Goal: Task Accomplishment & Management: Use online tool/utility

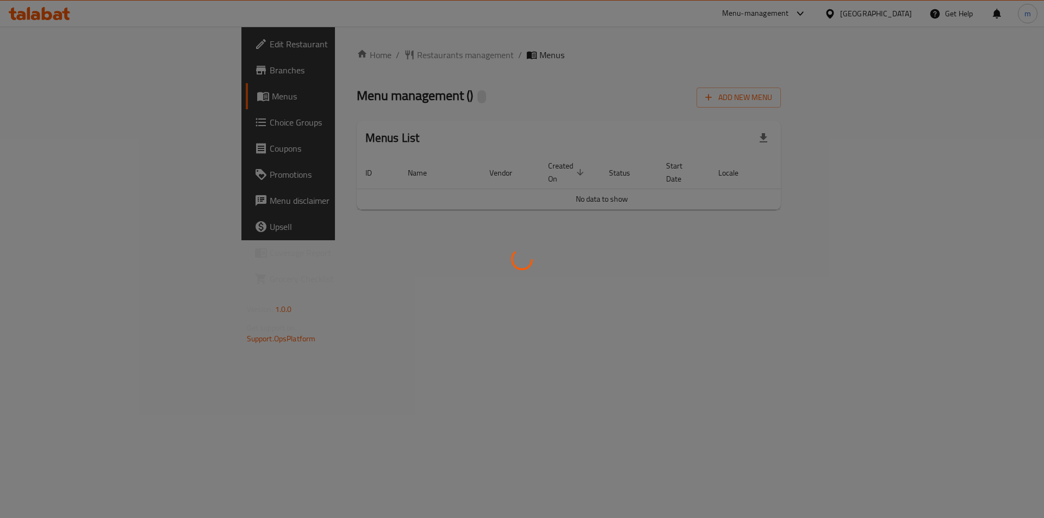
click at [952, 97] on div at bounding box center [522, 259] width 1044 height 518
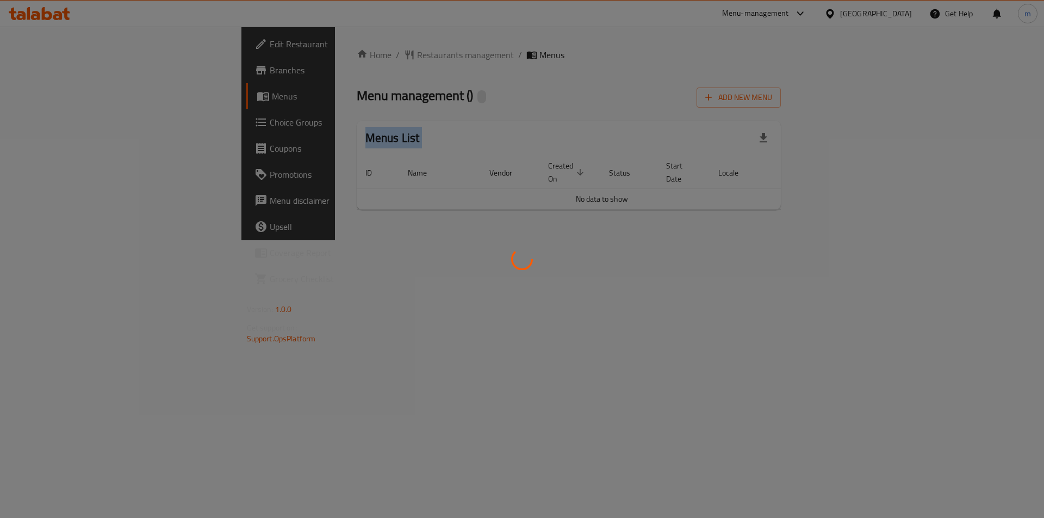
click at [952, 97] on div at bounding box center [522, 259] width 1044 height 518
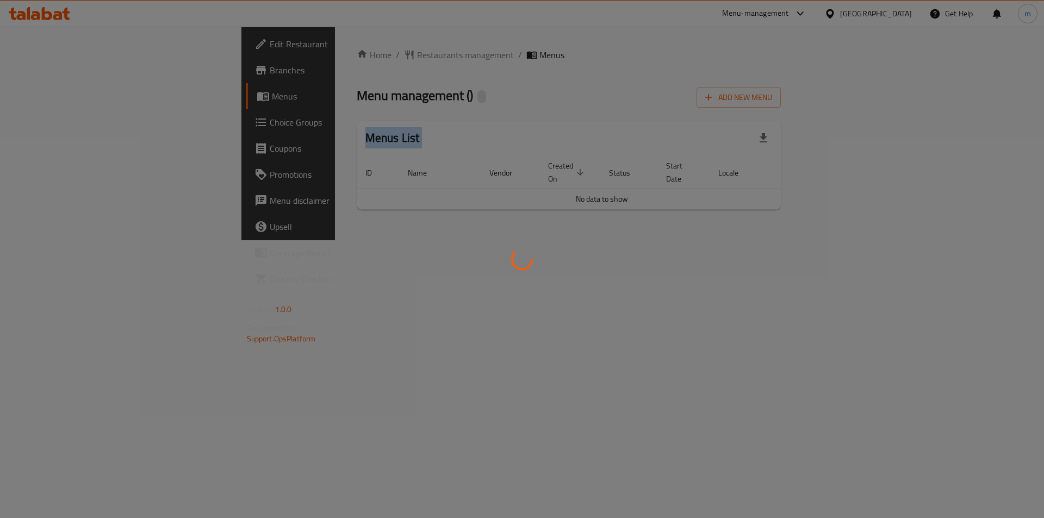
click at [952, 97] on div at bounding box center [522, 259] width 1044 height 518
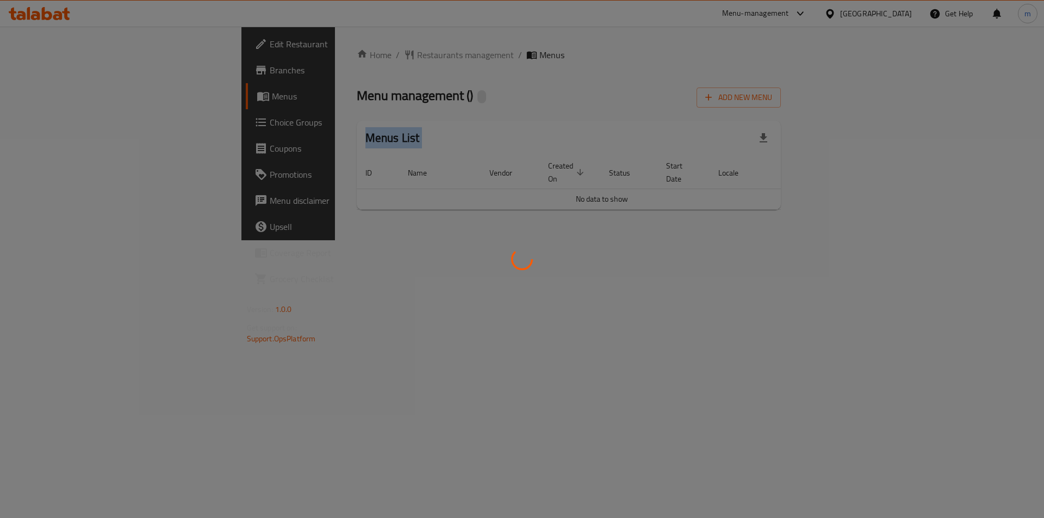
click at [952, 97] on div at bounding box center [522, 259] width 1044 height 518
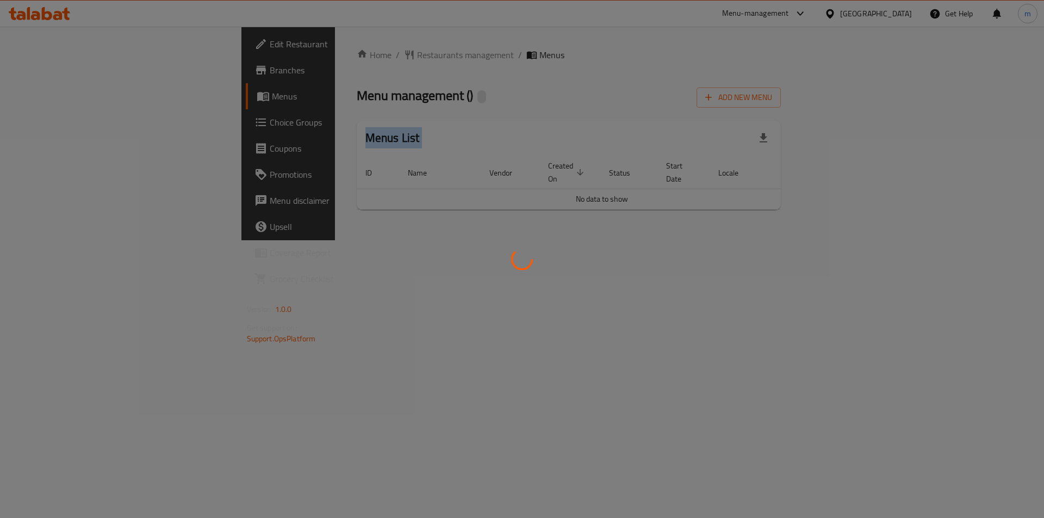
click at [952, 97] on div at bounding box center [522, 259] width 1044 height 518
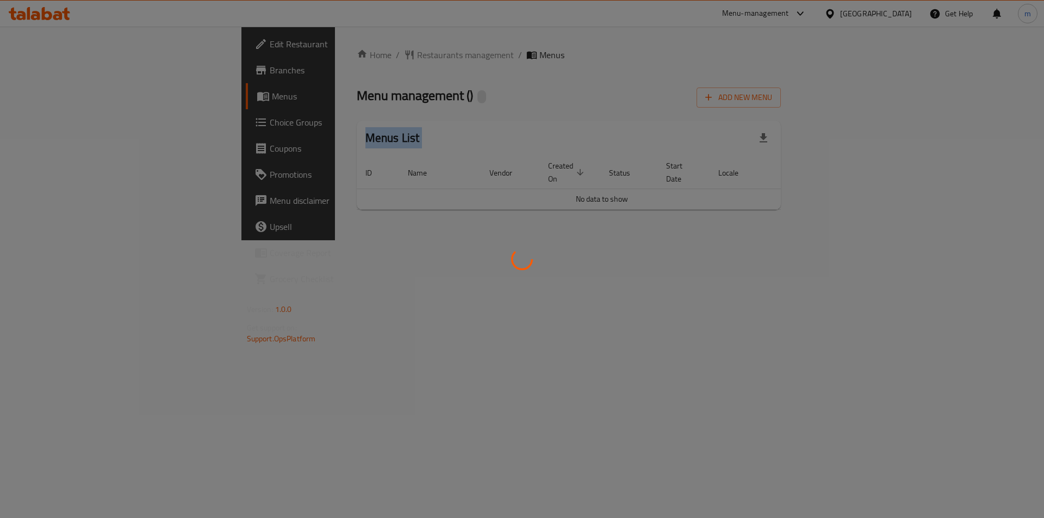
click at [952, 97] on div at bounding box center [522, 259] width 1044 height 518
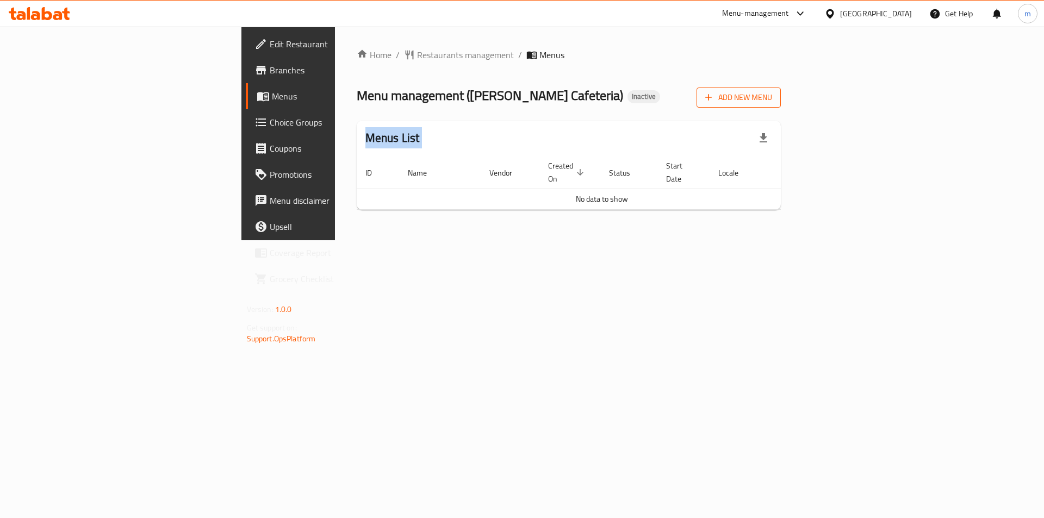
click at [782, 97] on div "Home / Restaurants management / Menus Menu management ( [PERSON_NAME] Cafeteria…" at bounding box center [569, 133] width 425 height 170
click at [714, 97] on icon "button" at bounding box center [708, 97] width 11 height 11
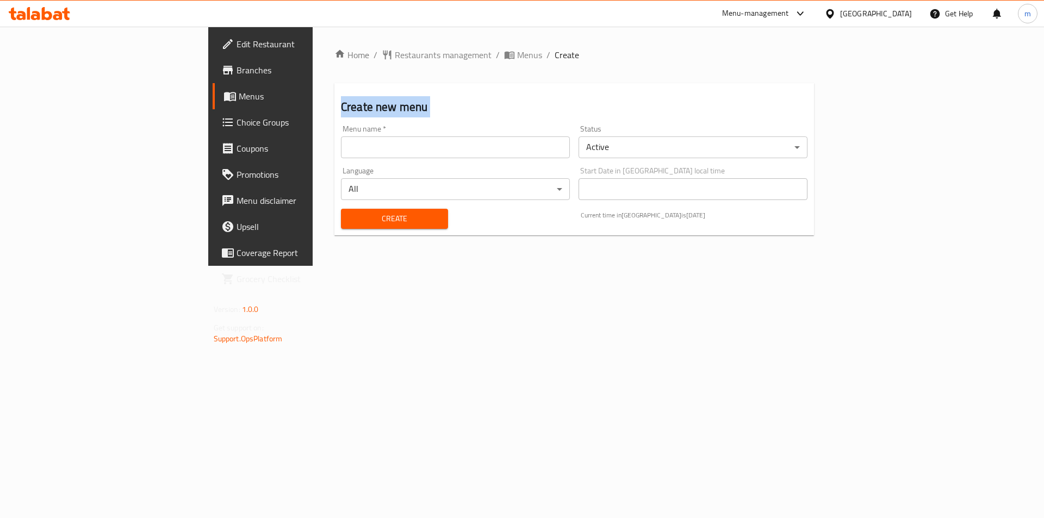
click at [814, 97] on div "Create new menu Menu name   * Menu name * Status Active ​ Language All ​ Start …" at bounding box center [574, 159] width 480 height 152
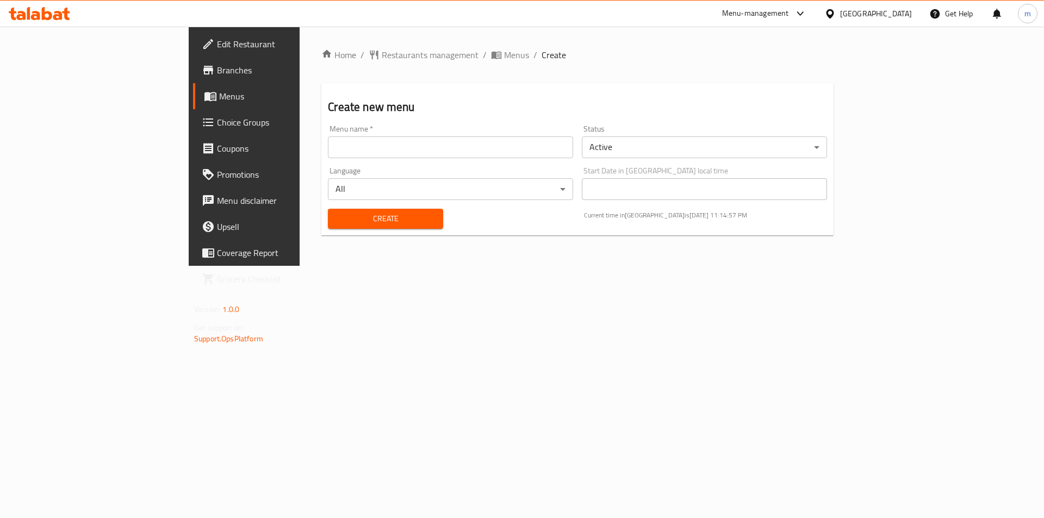
click at [324, 163] on div "Language All ​" at bounding box center [451, 184] width 254 height 42
click at [328, 154] on input "text" at bounding box center [450, 148] width 245 height 22
type input "Final Menu"
click at [328, 227] on button "Create" at bounding box center [385, 219] width 115 height 20
click at [193, 104] on link "Menus" at bounding box center [278, 96] width 170 height 26
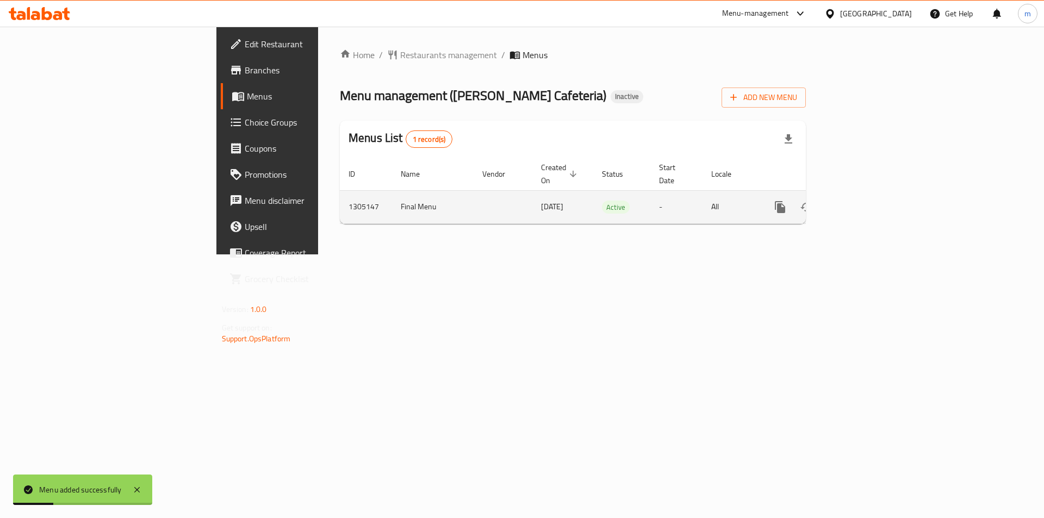
click at [865, 201] on icon "enhanced table" at bounding box center [858, 207] width 13 height 13
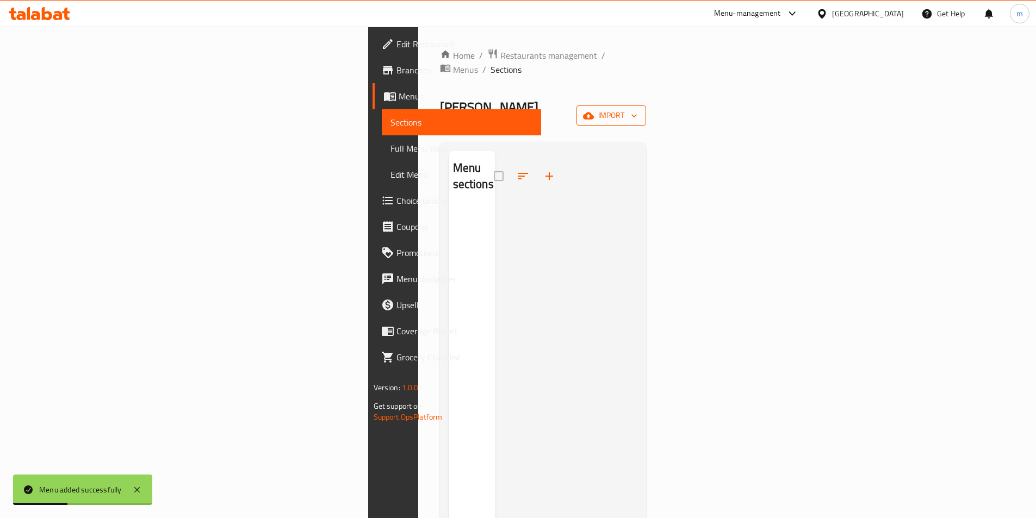
click at [637, 109] on span "import" at bounding box center [611, 116] width 52 height 14
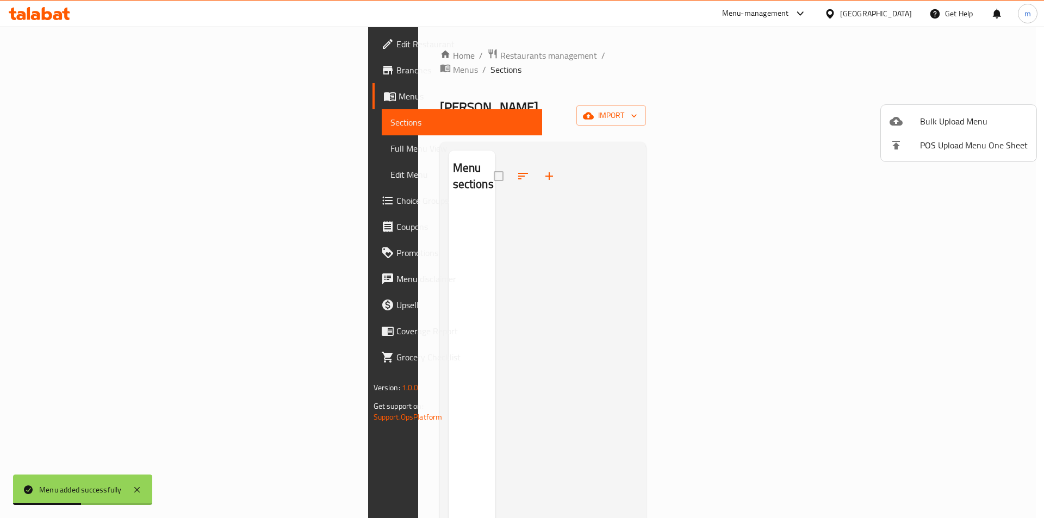
click at [900, 125] on icon at bounding box center [896, 121] width 13 height 9
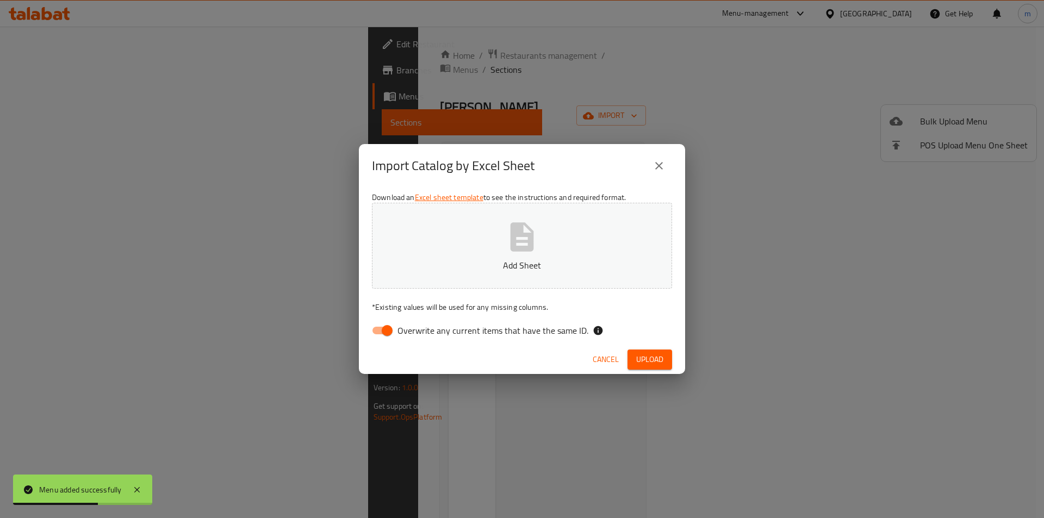
click at [379, 337] on input "Overwrite any current items that have the same ID." at bounding box center [387, 330] width 62 height 21
checkbox input "false"
click at [429, 275] on button "Add Sheet" at bounding box center [522, 246] width 300 height 86
click at [660, 363] on span "Upload" at bounding box center [649, 360] width 27 height 14
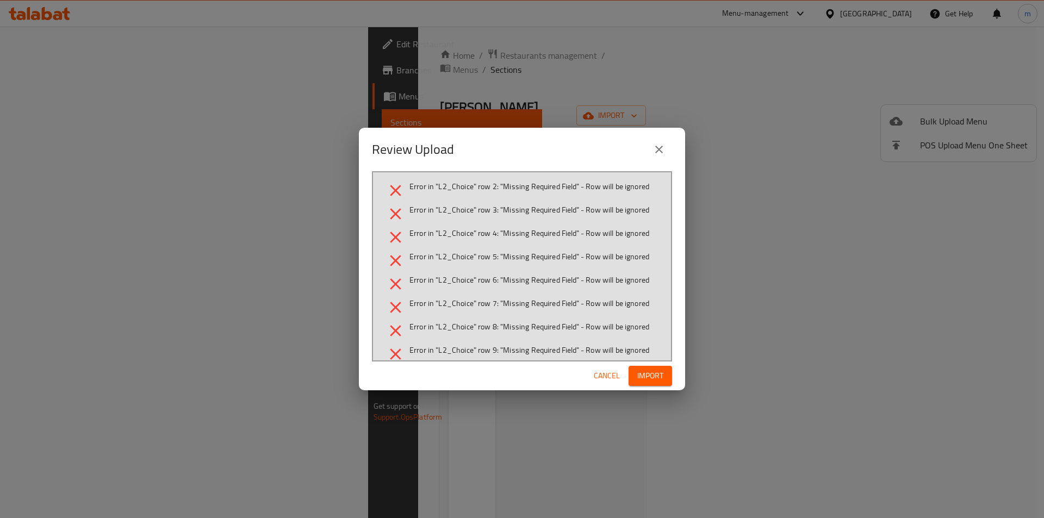
click at [666, 146] on button "close" at bounding box center [659, 150] width 26 height 26
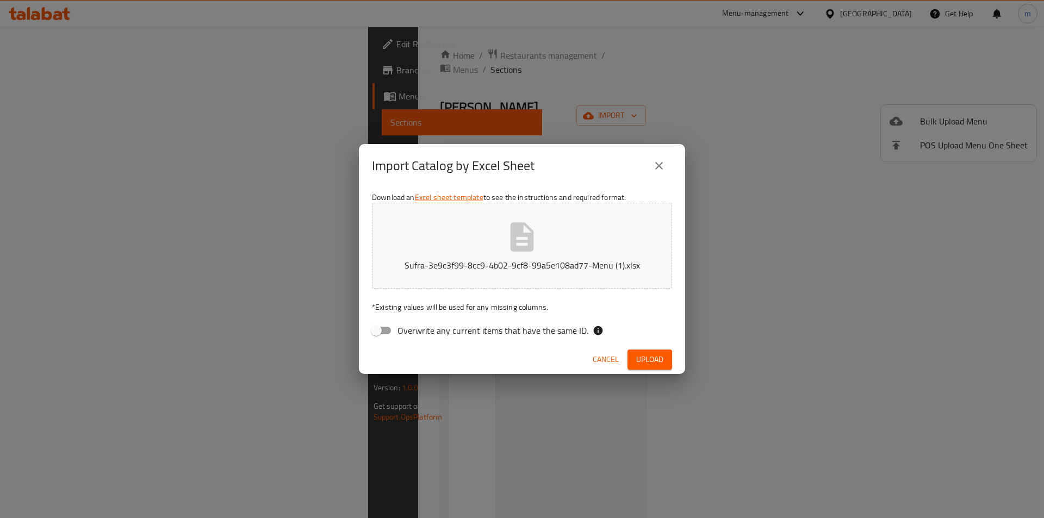
click at [591, 257] on button "Sufra-3e9c3f99-8cc9-4b02-9cf8-99a5e108ad77-Menu (1).xlsx" at bounding box center [522, 246] width 300 height 86
click at [134, 65] on div "Import Catalog by Excel Sheet Download an Excel sheet template to see the instr…" at bounding box center [522, 259] width 1044 height 518
click at [653, 351] on button "Upload" at bounding box center [650, 360] width 45 height 20
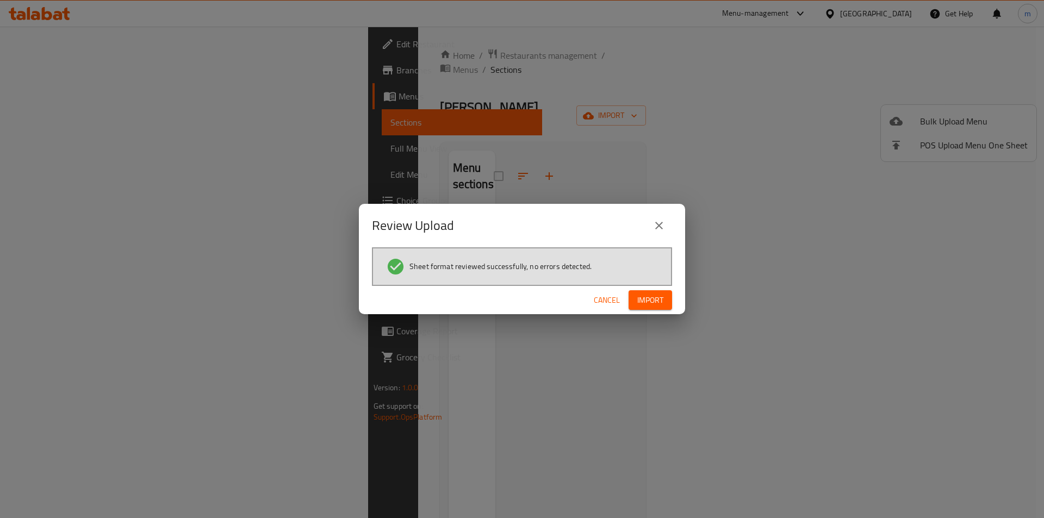
click at [658, 304] on span "Import" at bounding box center [650, 301] width 26 height 14
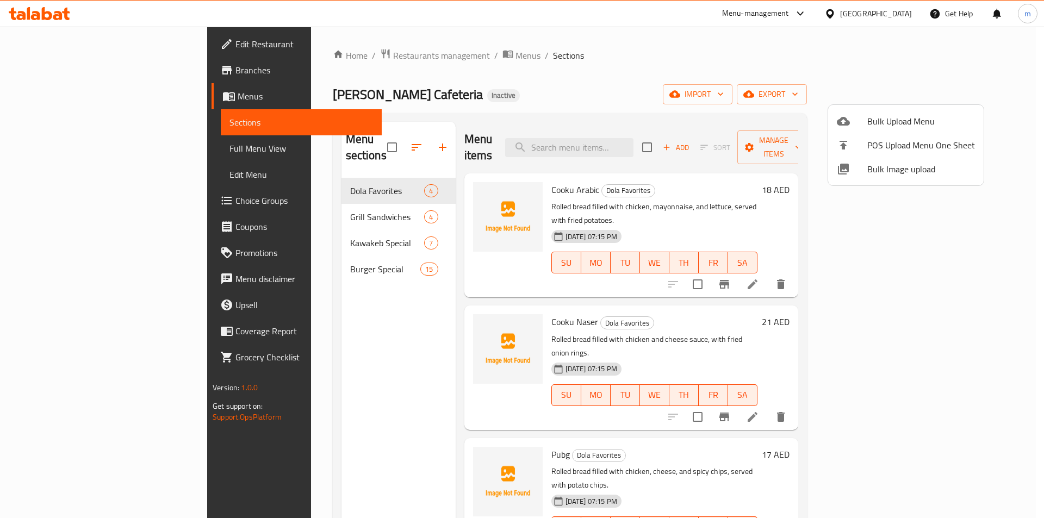
click at [336, 361] on div at bounding box center [522, 259] width 1044 height 518
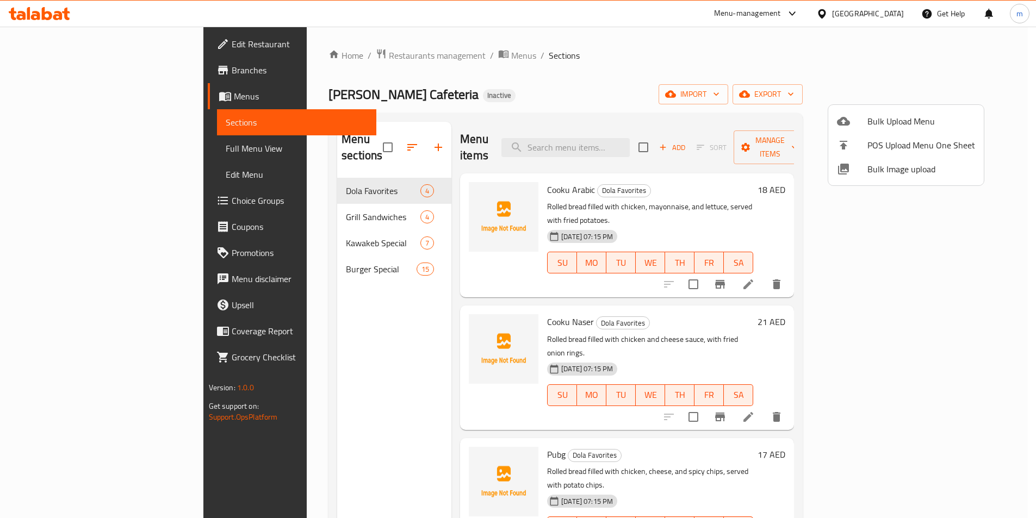
click at [337, 361] on div "Menu sections Dola Favorites 4 Grill Sandwiches 4 Kawakeb Special 7 Burger Spec…" at bounding box center [394, 381] width 114 height 518
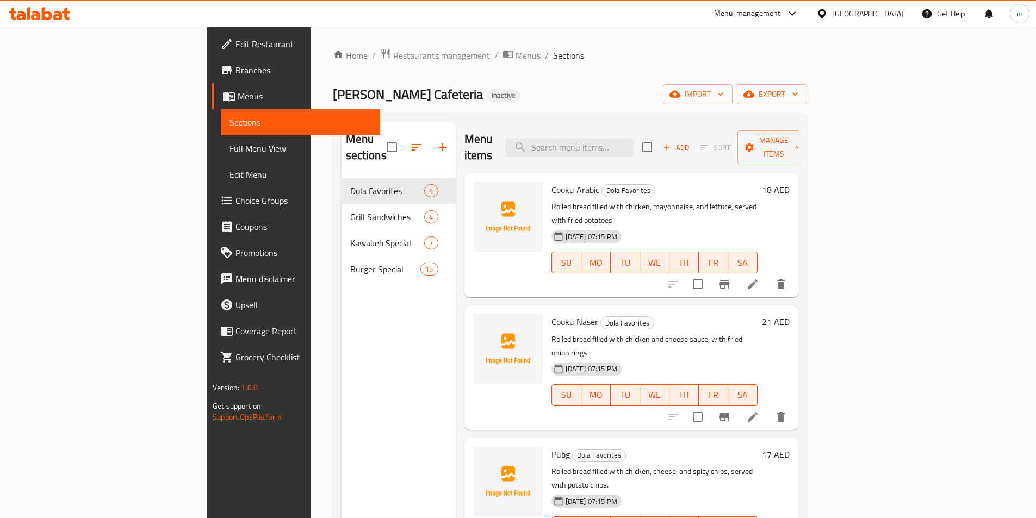
click at [235, 204] on span "Choice Groups" at bounding box center [303, 200] width 136 height 13
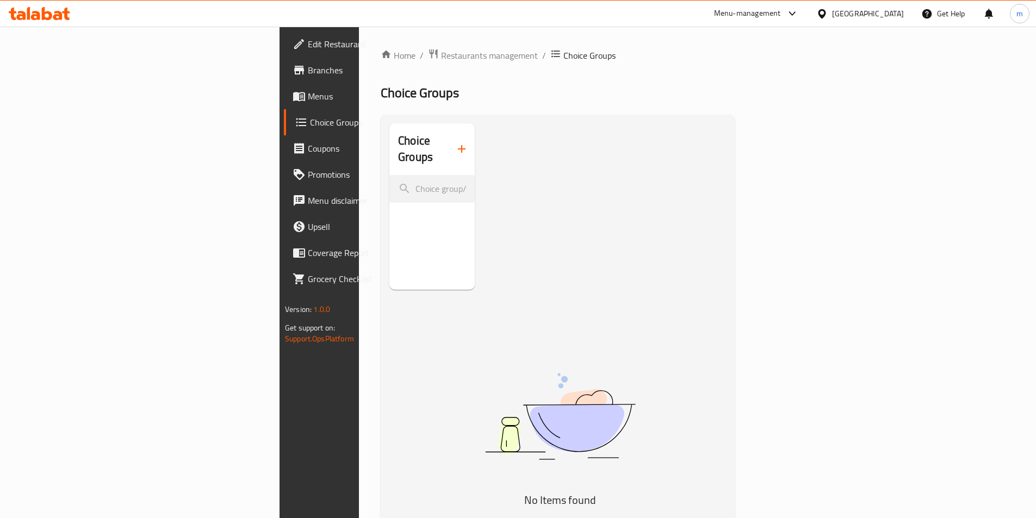
click at [455, 142] on icon "button" at bounding box center [461, 148] width 13 height 13
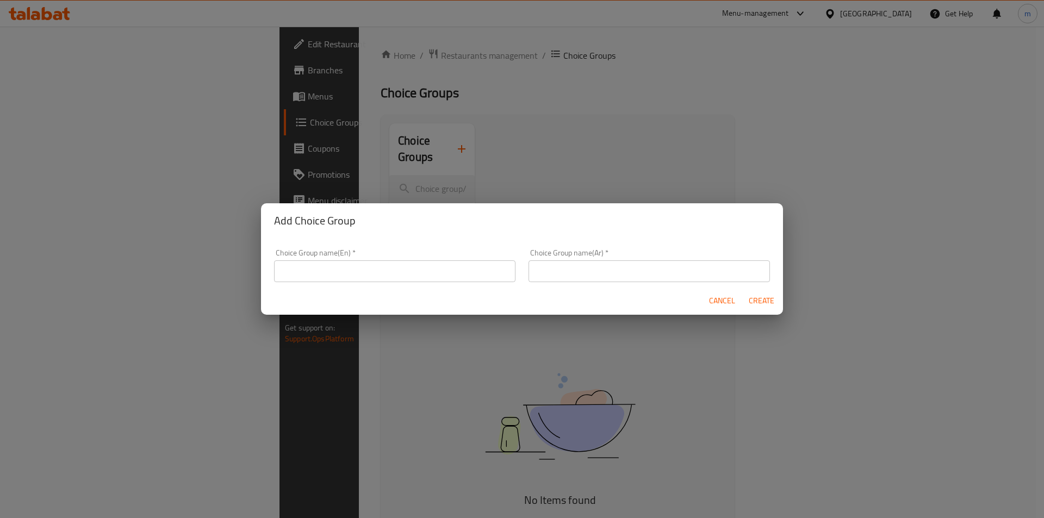
click at [383, 276] on input "text" at bounding box center [394, 272] width 241 height 22
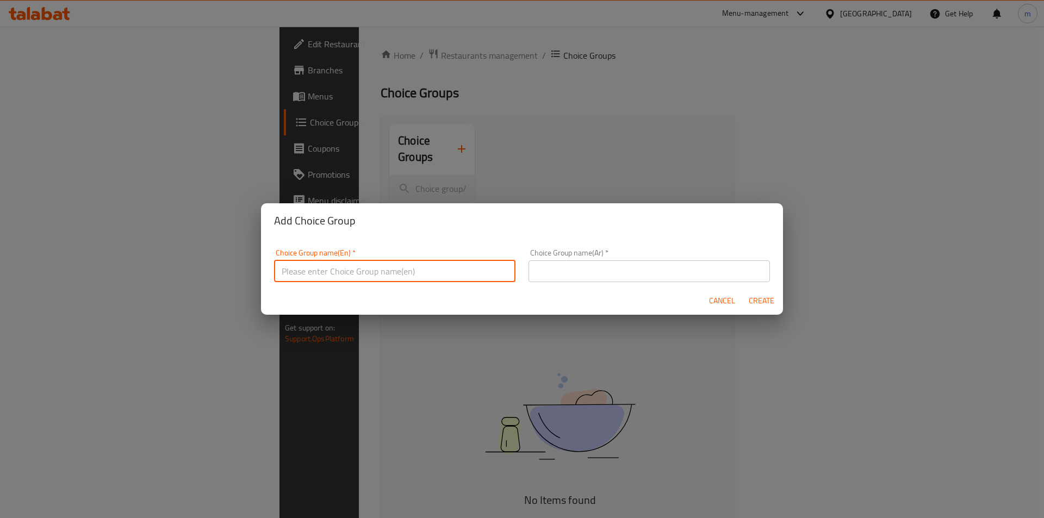
type input "Your Choice Of"
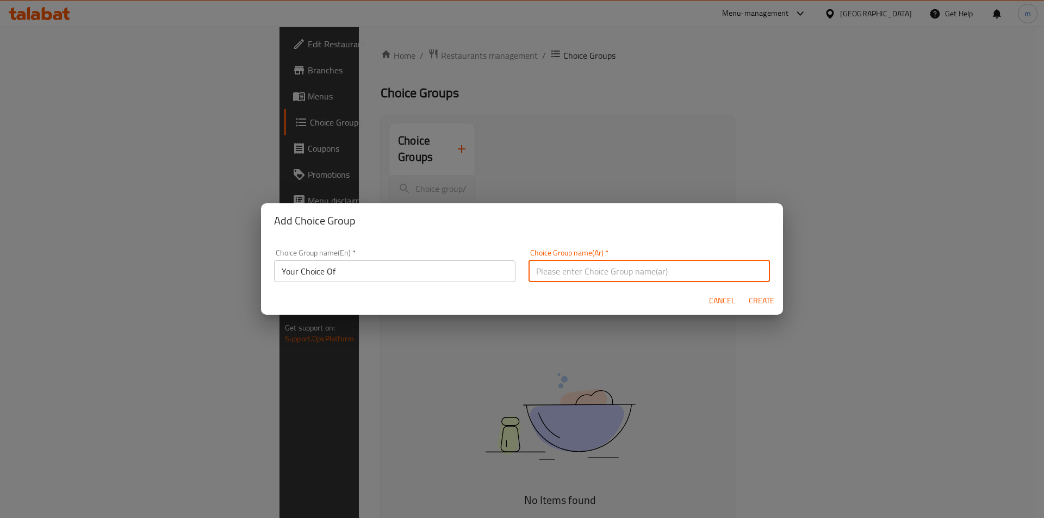
click at [550, 267] on input "text" at bounding box center [649, 272] width 241 height 22
type input "اختيارك من"
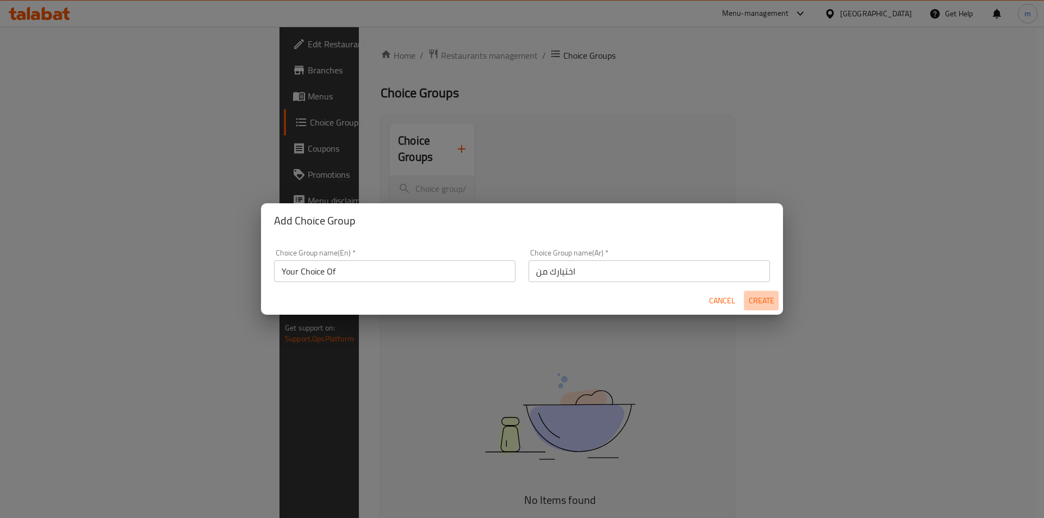
click at [758, 307] on span "Create" at bounding box center [761, 301] width 26 height 14
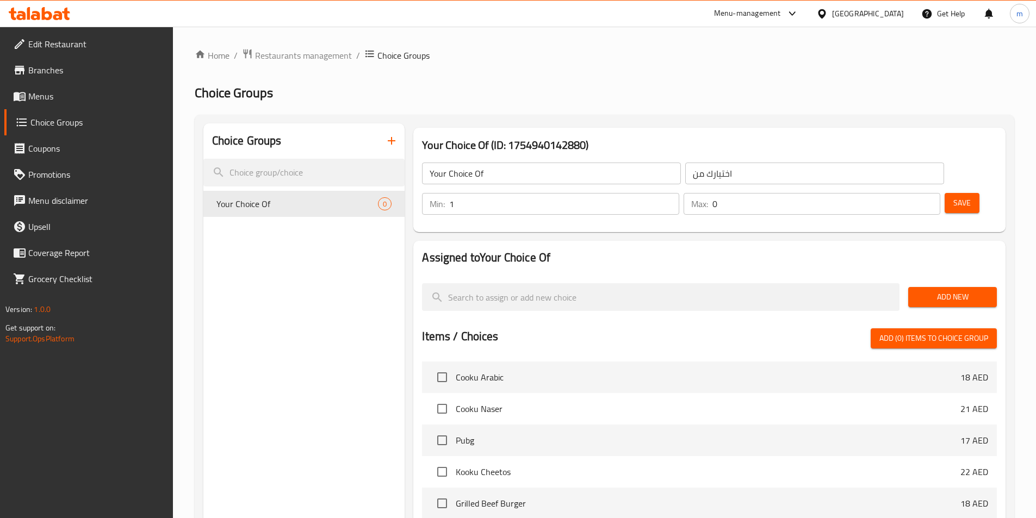
type input "1"
click at [679, 193] on input "1" at bounding box center [564, 204] width 230 height 22
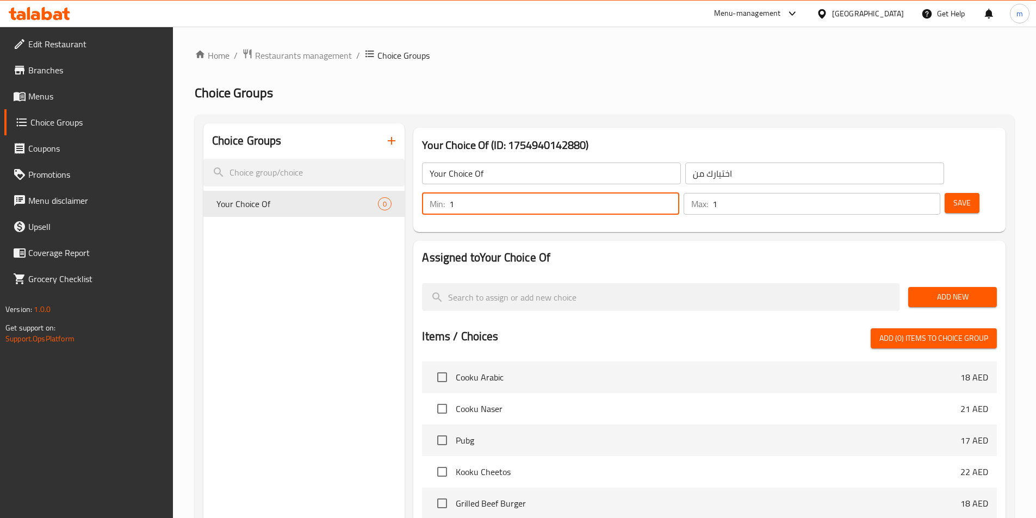
type input "1"
click at [911, 193] on input "1" at bounding box center [826, 204] width 228 height 22
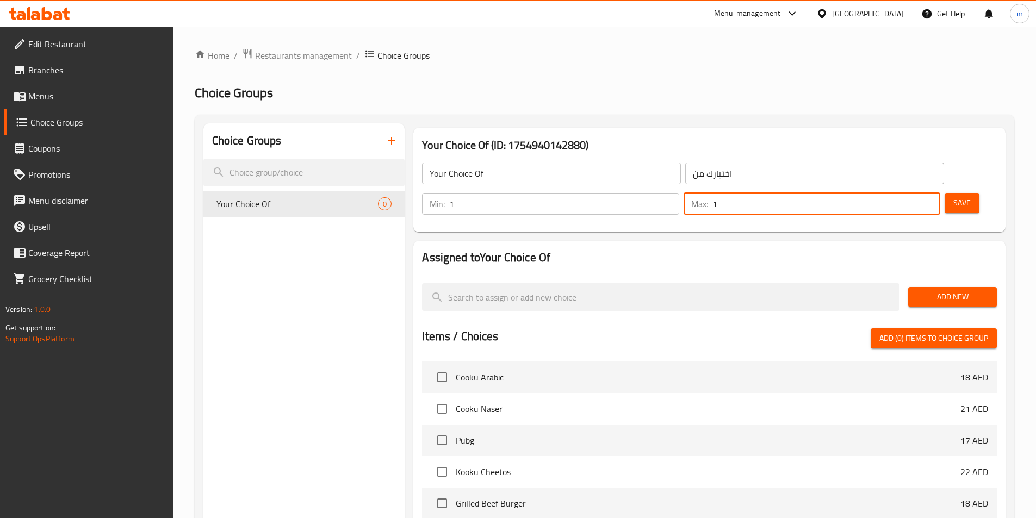
click at [921, 290] on span "Add New" at bounding box center [952, 297] width 71 height 14
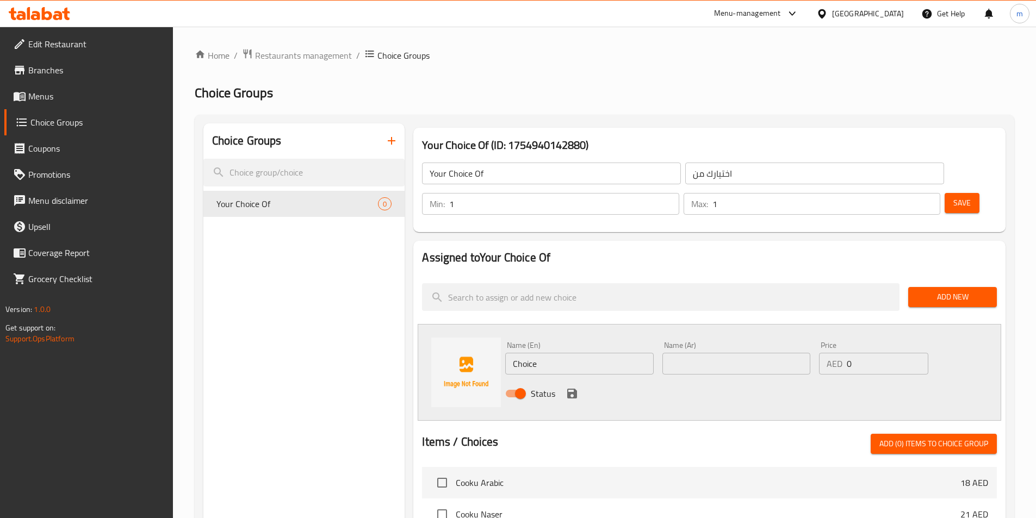
click at [560, 353] on input "Choice" at bounding box center [579, 364] width 148 height 22
paste input "chicken"
type input "chicken"
click at [662, 353] on input "text" at bounding box center [736, 364] width 148 height 22
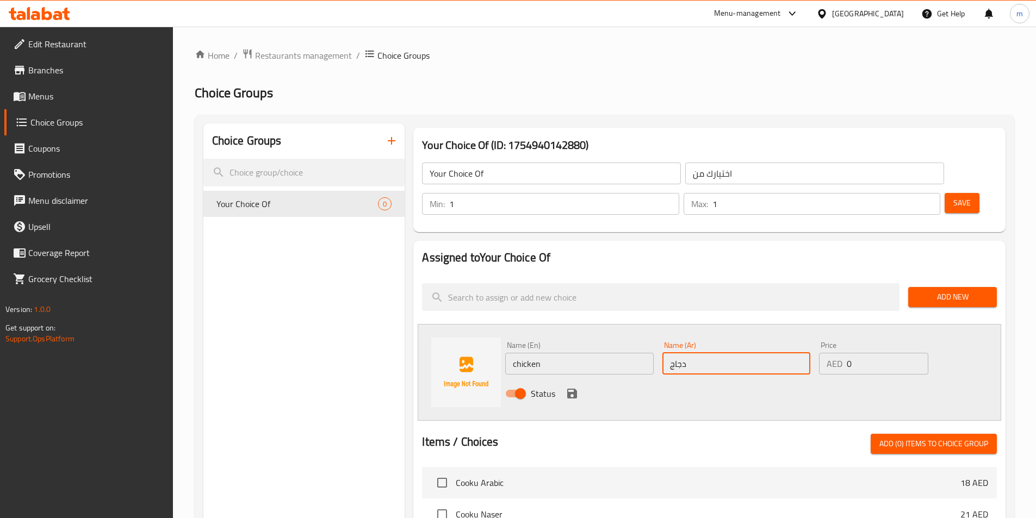
type input "دجاج"
click at [563, 379] on div "Status" at bounding box center [736, 393] width 471 height 29
click at [539, 353] on input "chicken" at bounding box center [579, 364] width 148 height 22
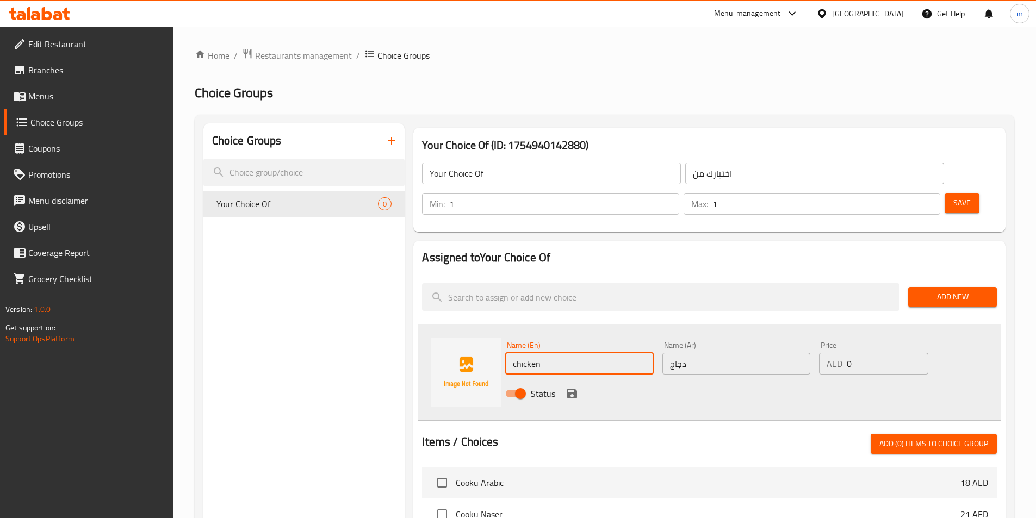
click at [539, 353] on input "chicken" at bounding box center [579, 364] width 148 height 22
type input "Chicken"
click at [534, 387] on span "Status" at bounding box center [543, 393] width 24 height 13
click at [534, 383] on input "Status" at bounding box center [520, 393] width 62 height 21
click at [532, 383] on label "Status" at bounding box center [527, 393] width 56 height 21
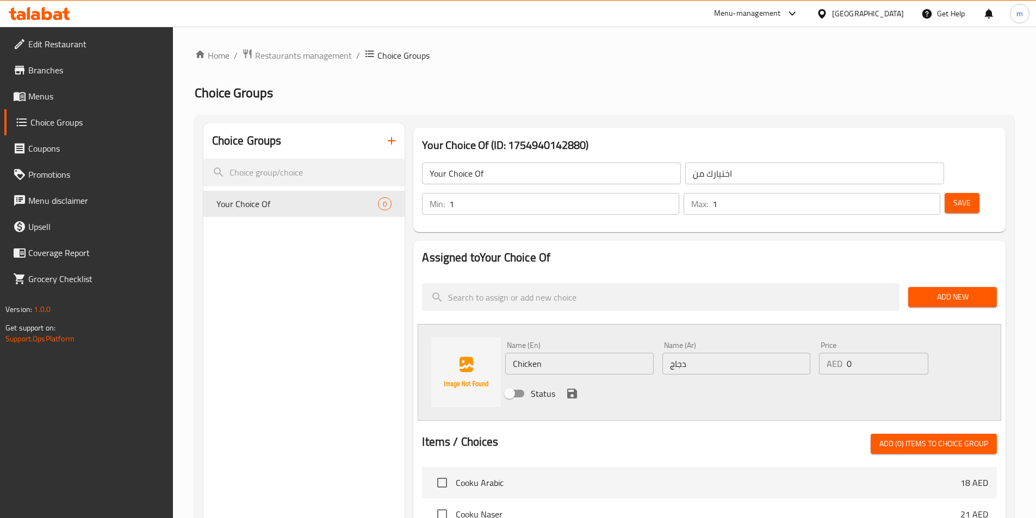
click at [532, 383] on input "Status" at bounding box center [510, 393] width 62 height 21
checkbox input "true"
click at [568, 389] on icon "save" at bounding box center [572, 394] width 10 height 10
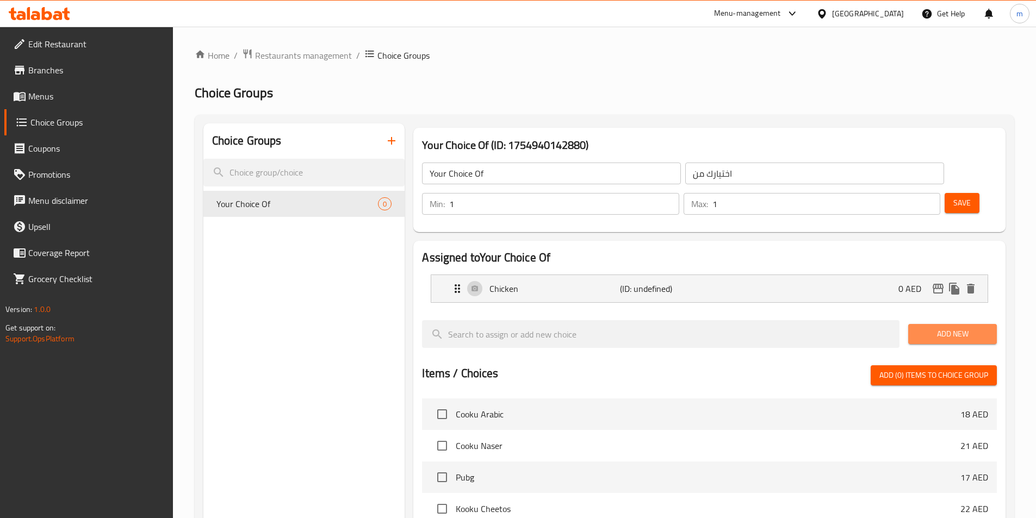
click at [949, 324] on button "Add New" at bounding box center [952, 334] width 89 height 20
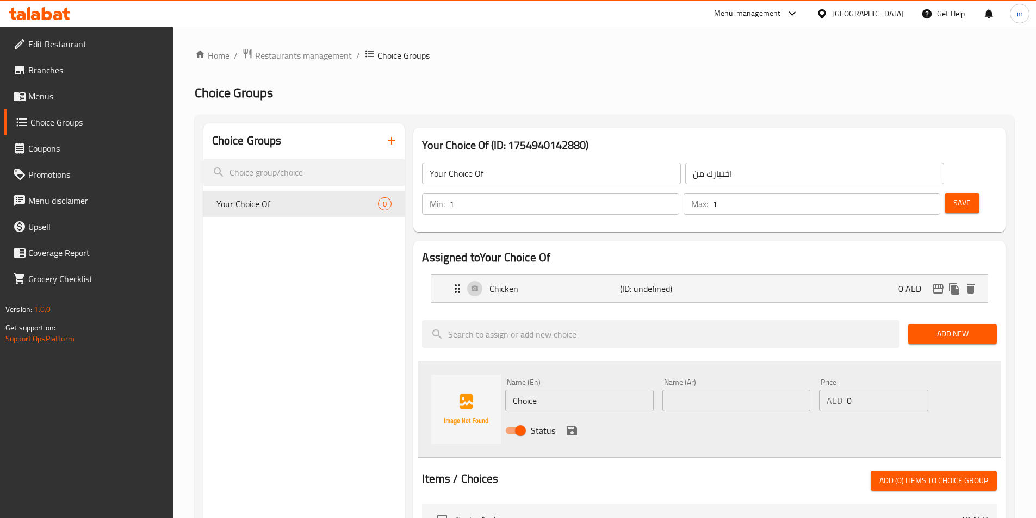
click at [542, 382] on div "Name (En) Choice Name (En)" at bounding box center [579, 395] width 157 height 42
click at [536, 390] on input "Choice" at bounding box center [579, 401] width 148 height 22
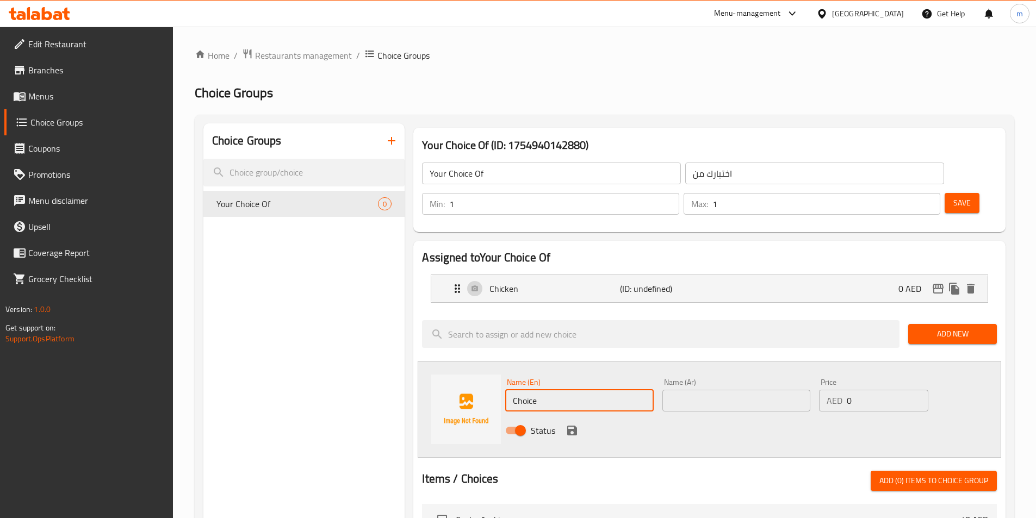
click at [536, 390] on input "Choice" at bounding box center [579, 401] width 148 height 22
paste input "beef"
type input "Beef"
drag, startPoint x: 547, startPoint y: 348, endPoint x: 559, endPoint y: 348, distance: 12.0
click at [547, 379] on div "Name (En) Beef Name (En)" at bounding box center [579, 395] width 148 height 33
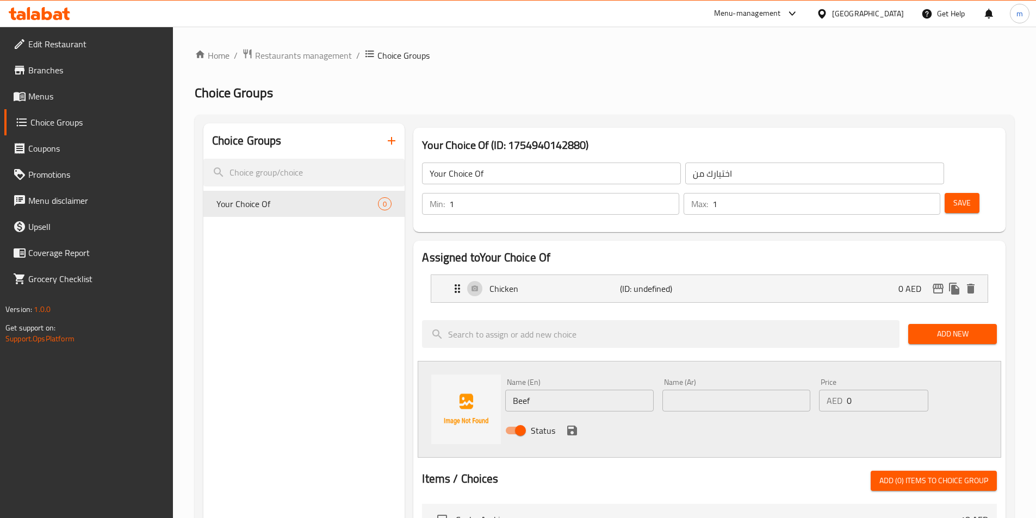
click at [684, 390] on input "text" at bounding box center [736, 401] width 148 height 22
type input "لحم بقري"
click at [570, 426] on icon "save" at bounding box center [572, 431] width 10 height 10
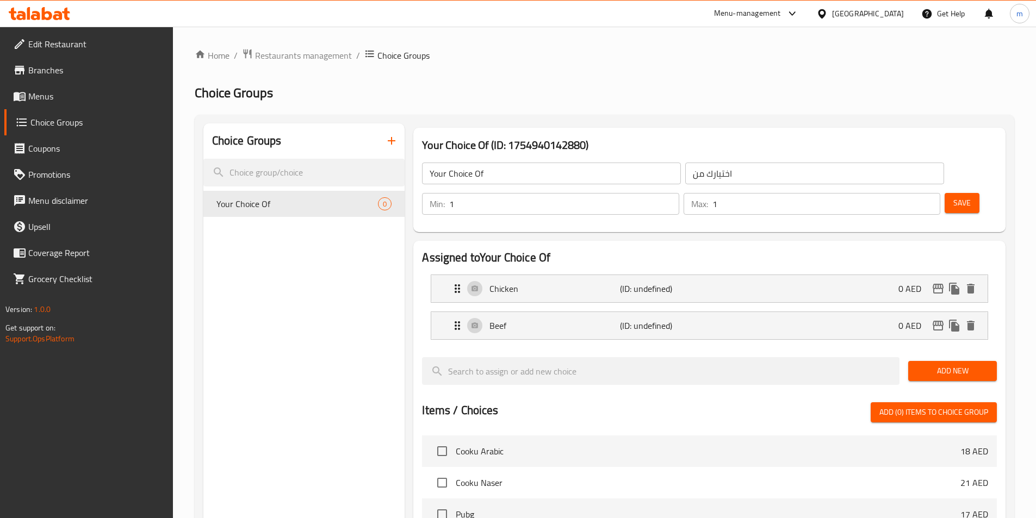
click at [945, 193] on button "Save" at bounding box center [962, 203] width 35 height 20
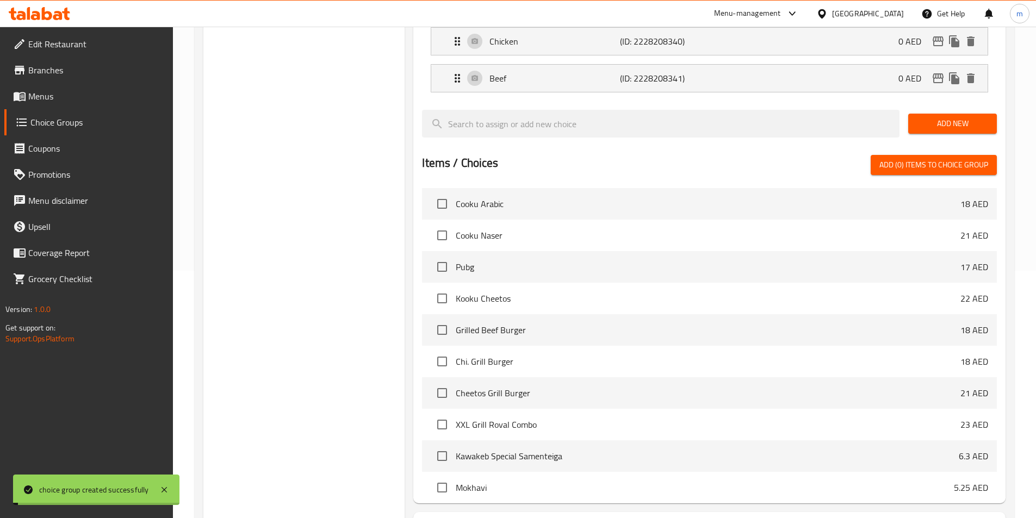
scroll to position [313, 0]
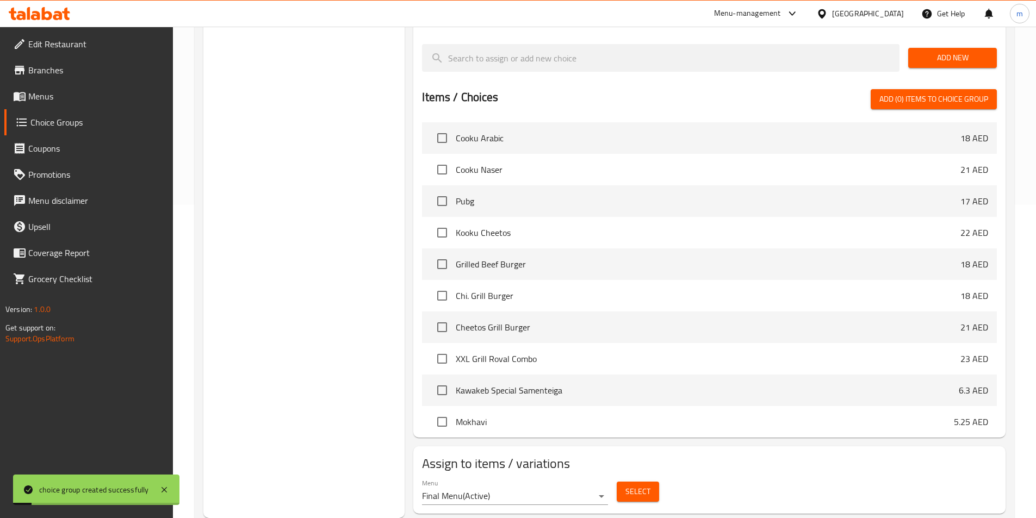
click at [645, 485] on span "Select" at bounding box center [637, 492] width 25 height 14
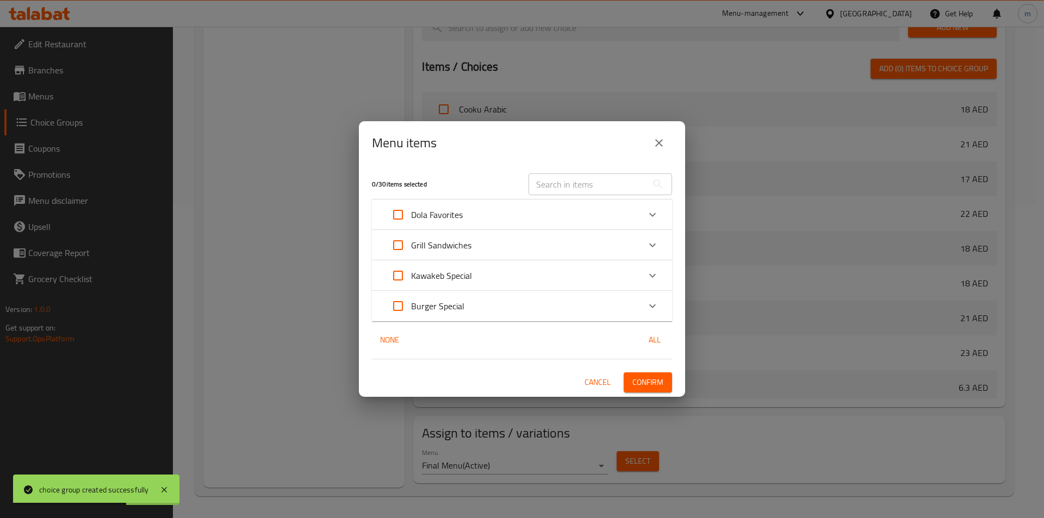
click at [604, 188] on input "text" at bounding box center [588, 184] width 119 height 22
paste input "Kawakeb Crunchy Burger"
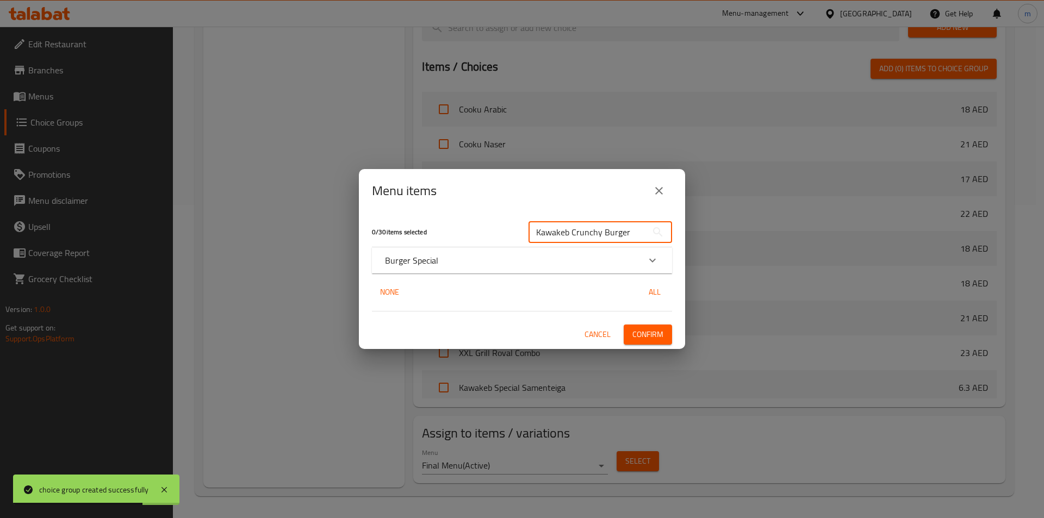
type input "Kawakeb Crunchy Burger"
click at [444, 268] on div "Burger Special" at bounding box center [522, 260] width 300 height 26
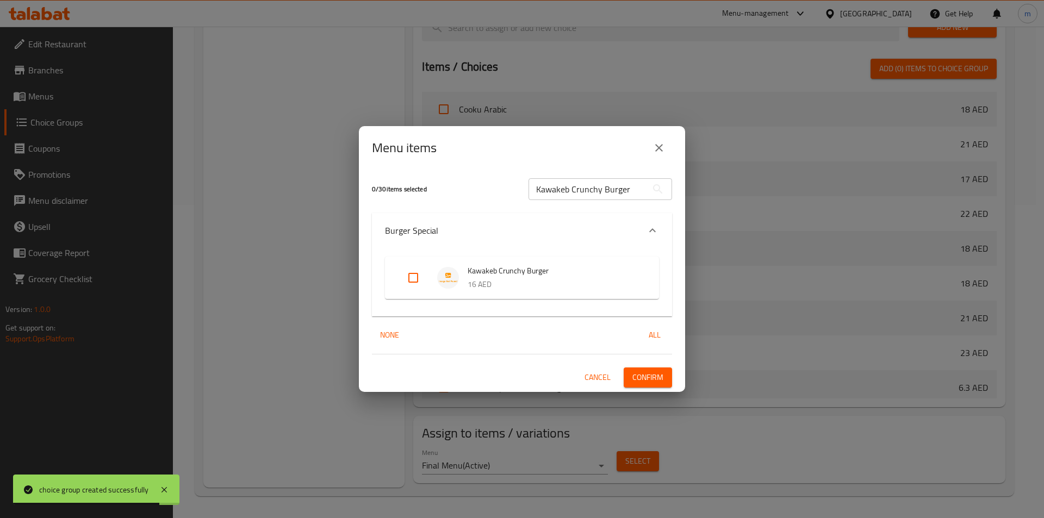
click at [425, 273] on input "Expand" at bounding box center [413, 278] width 26 height 26
checkbox input "true"
click at [635, 388] on div "1 / 30 items selected Kawakeb Crunchy Burger ​ Burger Special Kawakeb Crunchy B…" at bounding box center [522, 281] width 326 height 222
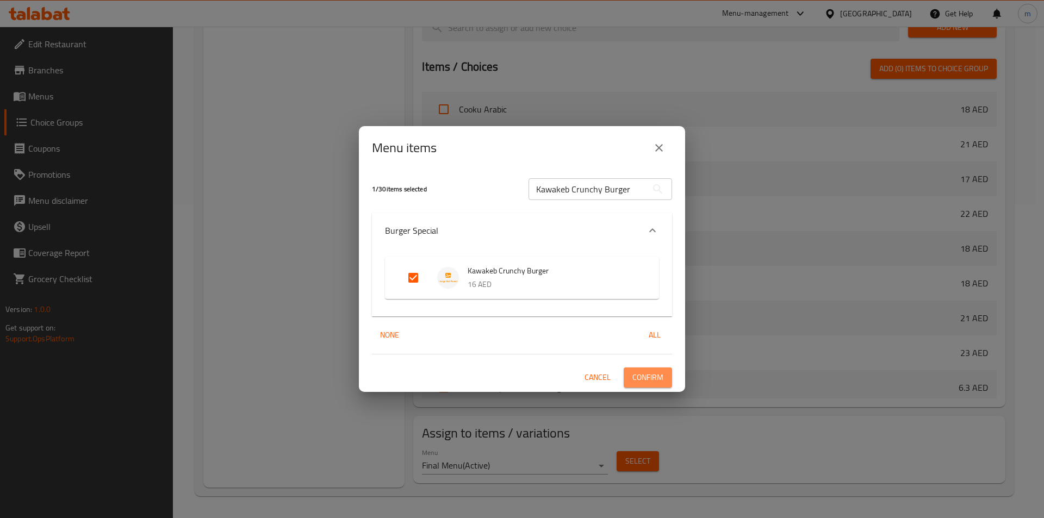
click at [642, 381] on span "Confirm" at bounding box center [648, 378] width 31 height 14
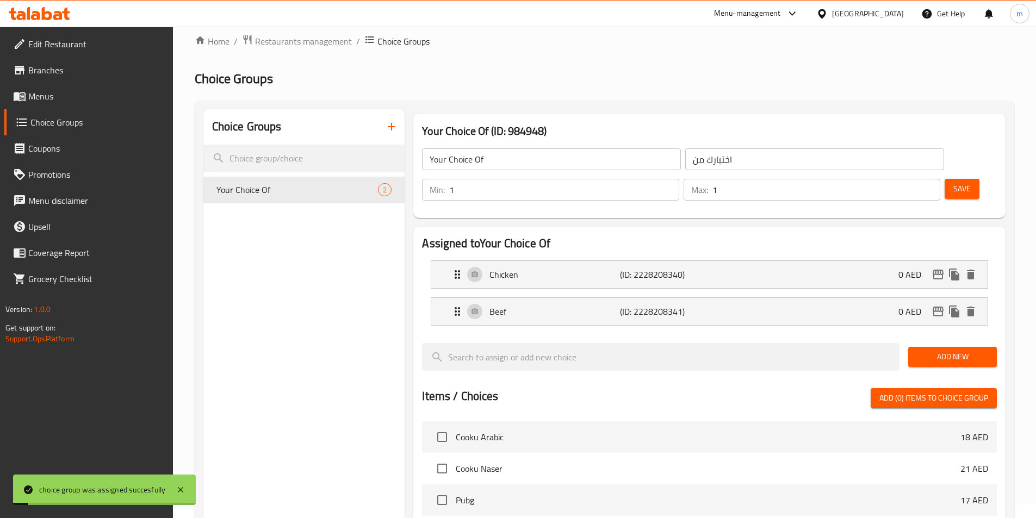
scroll to position [0, 0]
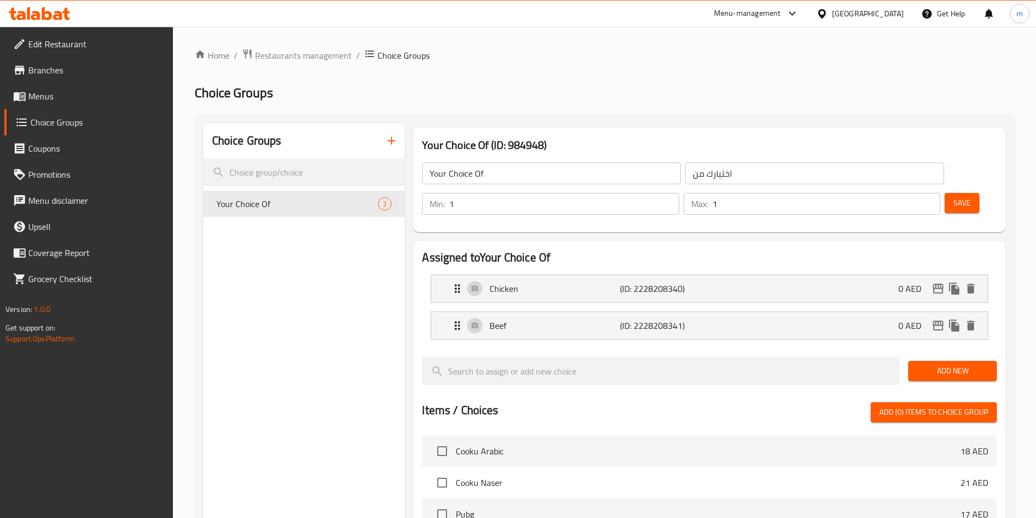
click at [55, 100] on span "Menus" at bounding box center [96, 96] width 136 height 13
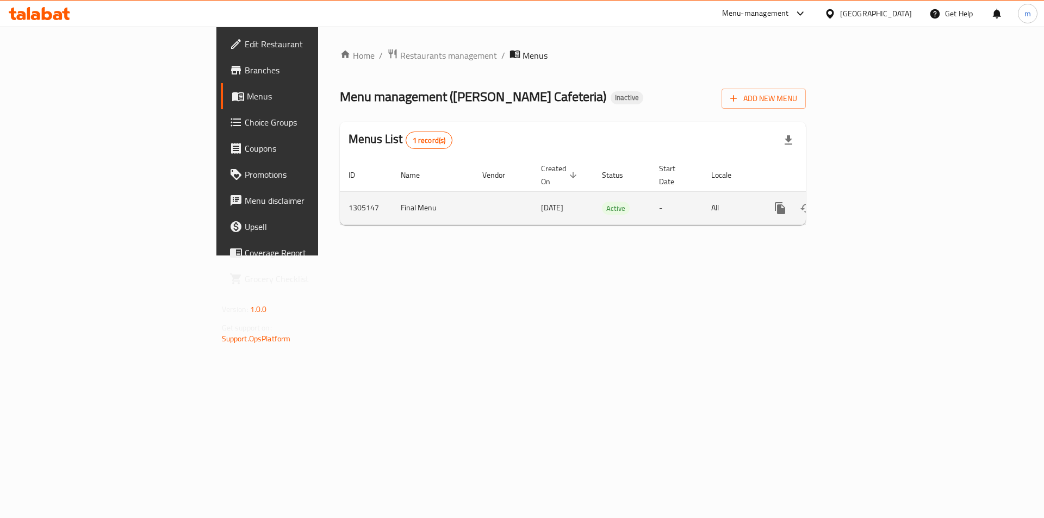
click at [864, 203] on icon "enhanced table" at bounding box center [859, 208] width 10 height 10
